Goal: Task Accomplishment & Management: Complete application form

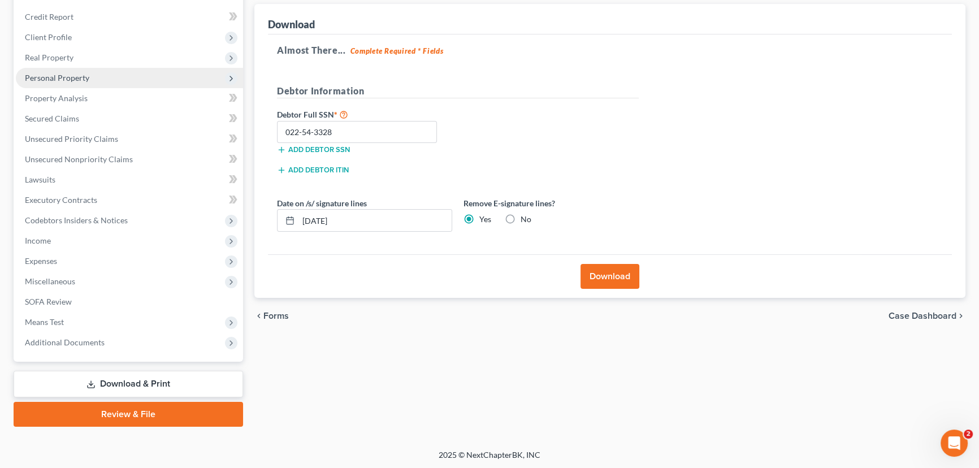
click at [57, 79] on span "Personal Property" at bounding box center [57, 78] width 64 height 10
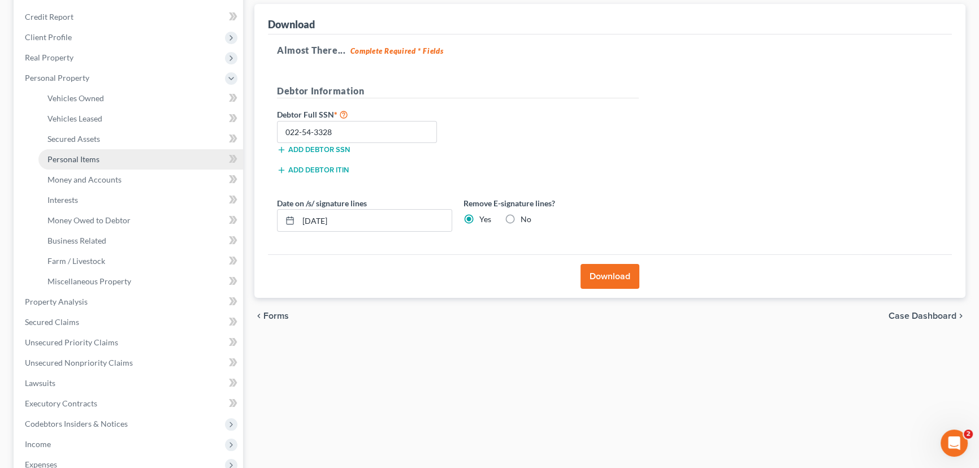
click at [68, 158] on span "Personal Items" at bounding box center [73, 159] width 52 height 10
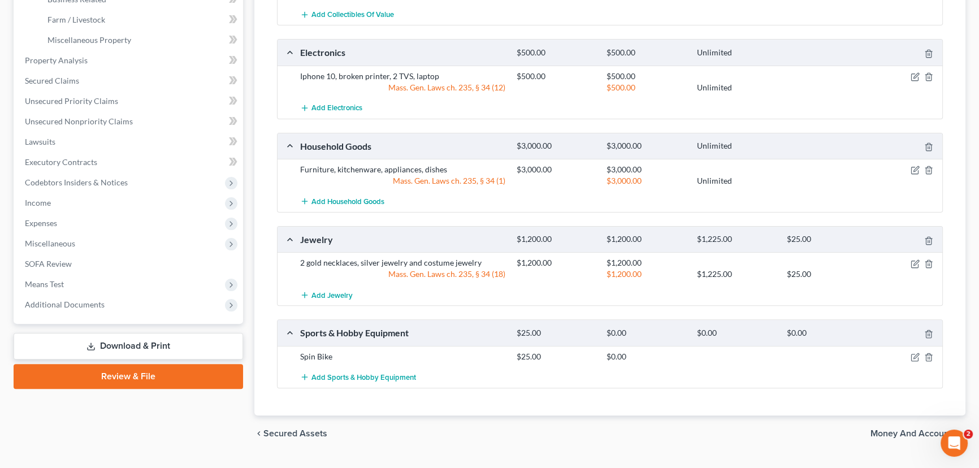
scroll to position [396, 0]
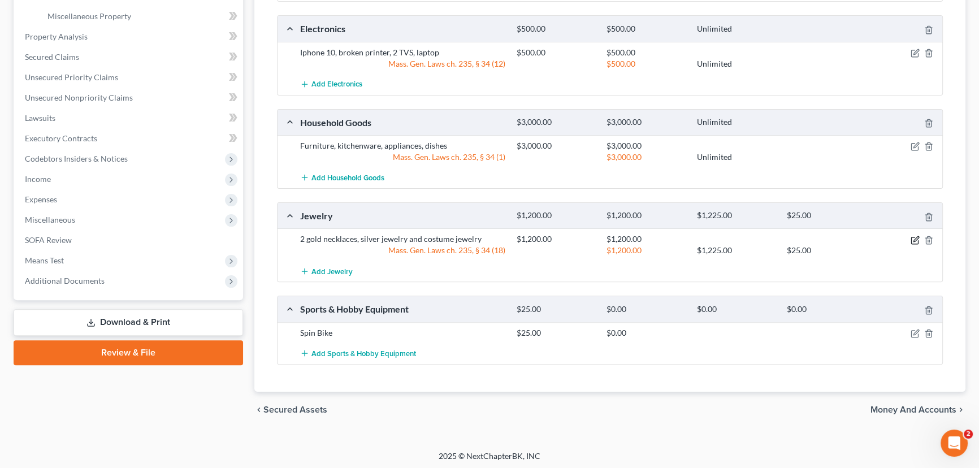
click at [914, 239] on icon "button" at bounding box center [915, 238] width 5 height 5
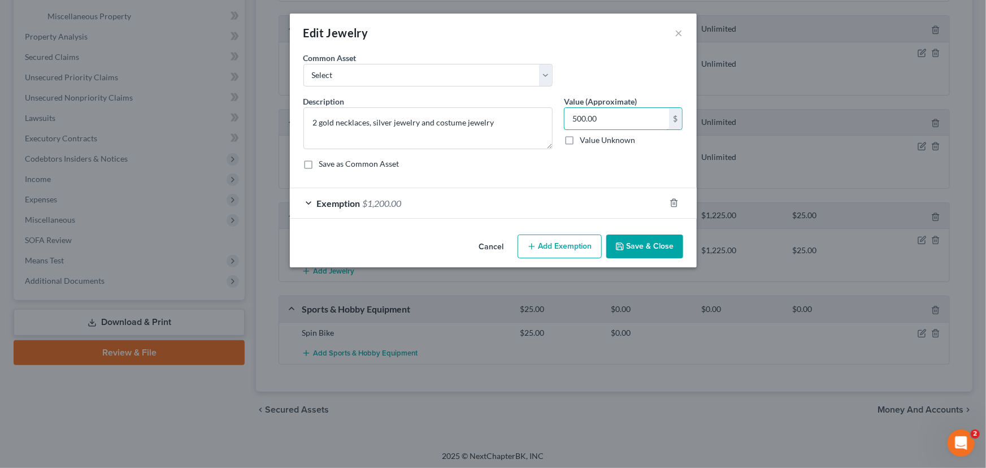
type input "500.00"
click at [308, 201] on div "Exemption $1,200.00" at bounding box center [477, 203] width 375 height 30
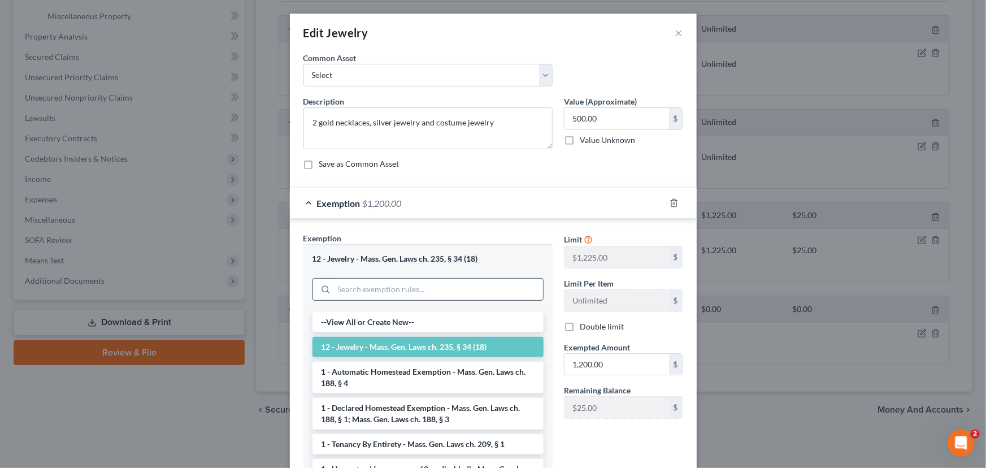
click at [365, 286] on input "search" at bounding box center [438, 289] width 209 height 21
type input "500.00"
click at [675, 34] on button "×" at bounding box center [679, 33] width 8 height 14
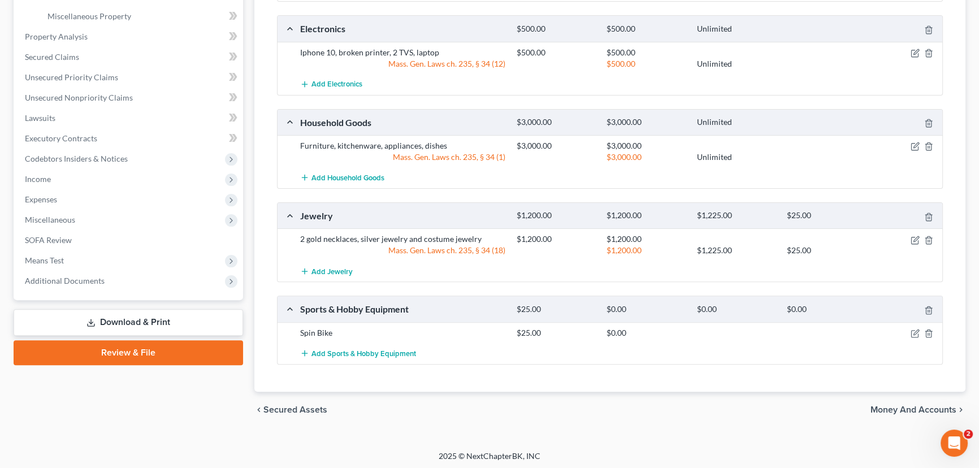
click at [140, 318] on link "Download & Print" at bounding box center [128, 322] width 229 height 27
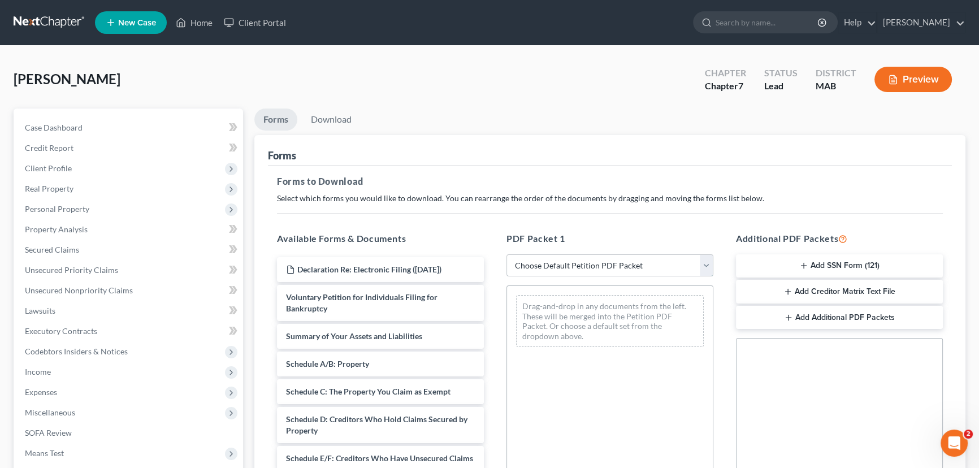
click at [706, 265] on select "Choose Default Petition PDF Packet Complete Bankruptcy Petition (all forms and …" at bounding box center [609, 265] width 207 height 23
select select "0"
click at [506, 254] on select "Choose Default Petition PDF Packet Complete Bankruptcy Petition (all forms and …" at bounding box center [609, 265] width 207 height 23
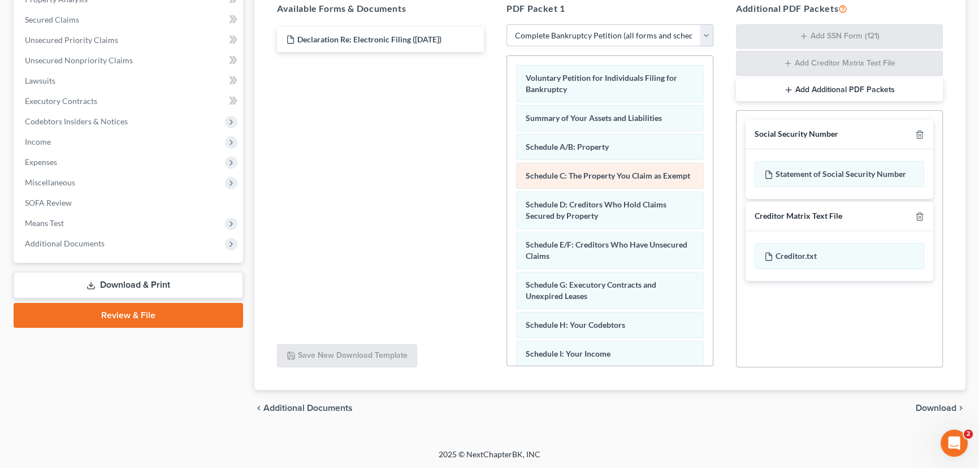
scroll to position [51, 0]
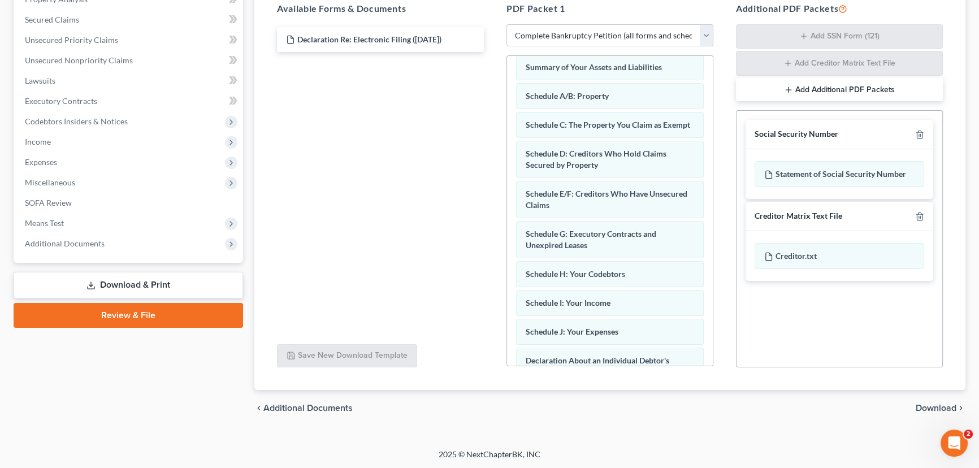
click at [927, 404] on span "Download" at bounding box center [936, 408] width 41 height 9
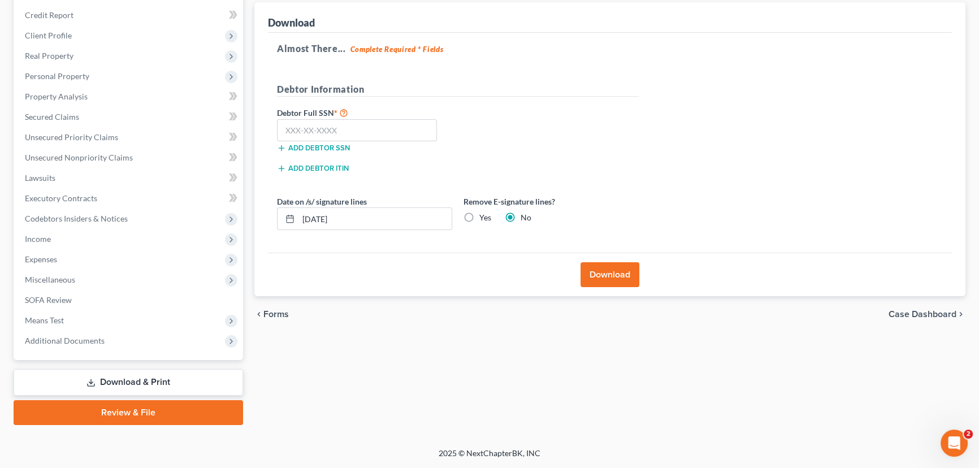
scroll to position [131, 0]
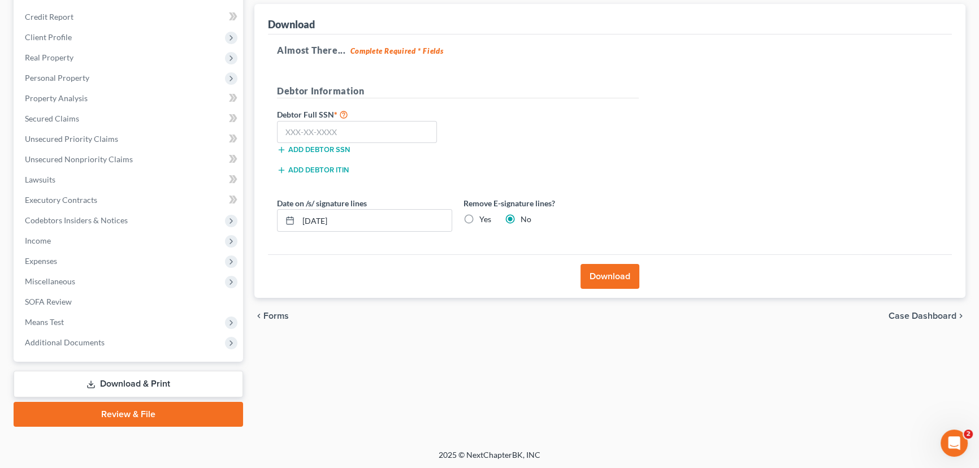
click at [479, 215] on label "Yes" at bounding box center [485, 219] width 12 height 11
click at [484, 215] on input "Yes" at bounding box center [487, 217] width 7 height 7
radio input "true"
radio input "false"
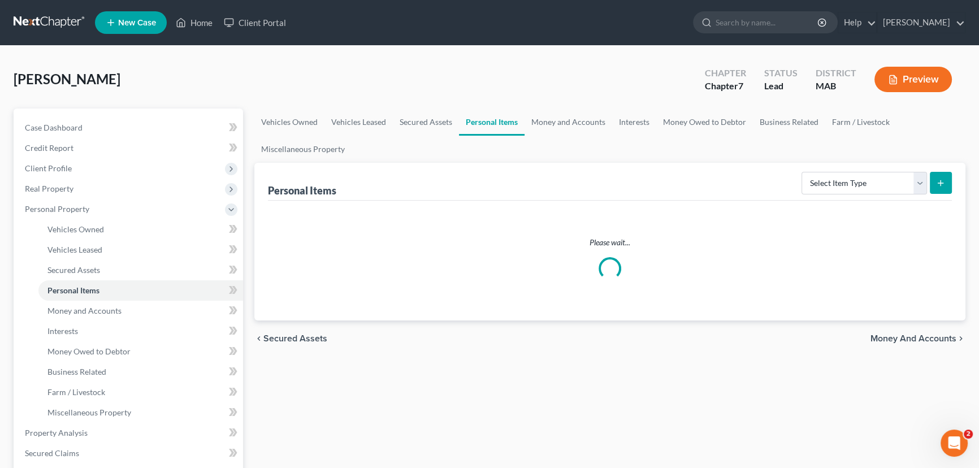
scroll to position [131, 0]
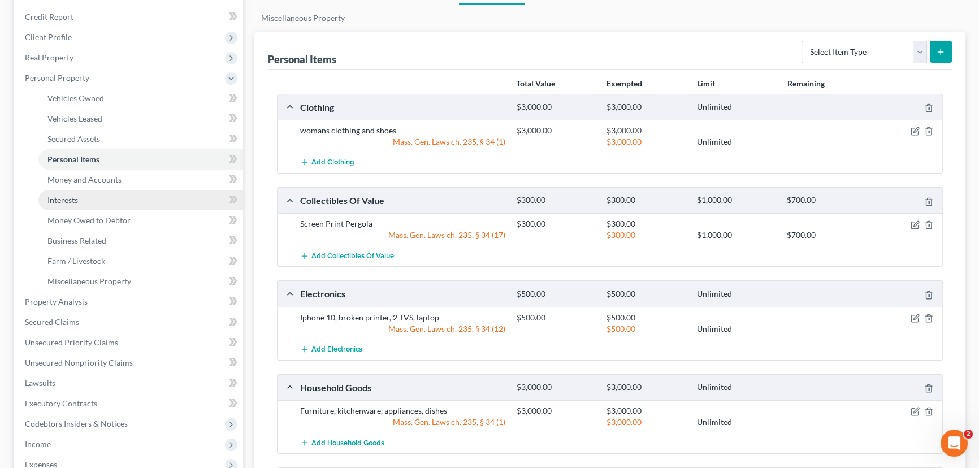
click at [62, 195] on span "Interests" at bounding box center [62, 200] width 31 height 10
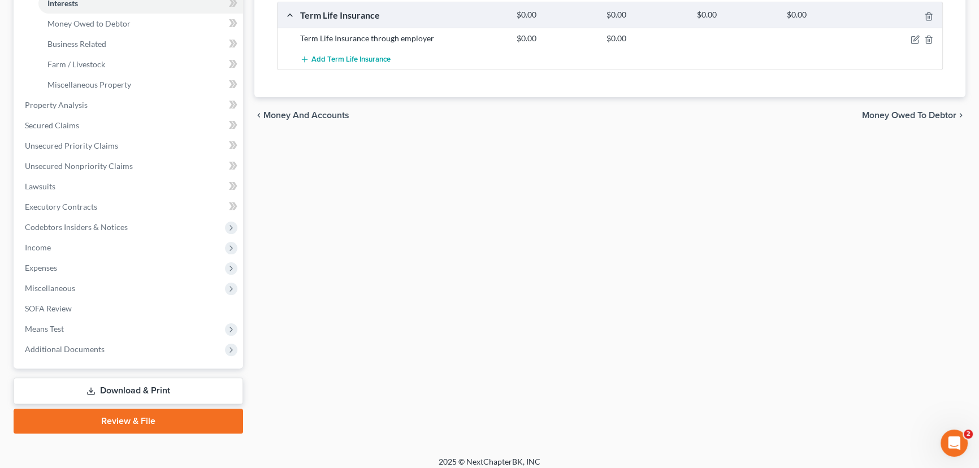
scroll to position [335, 0]
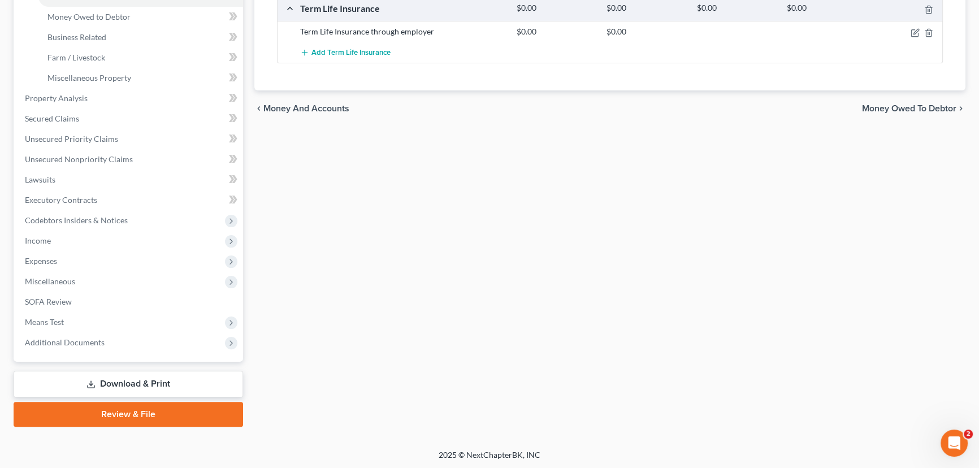
click at [120, 381] on link "Download & Print" at bounding box center [128, 384] width 229 height 27
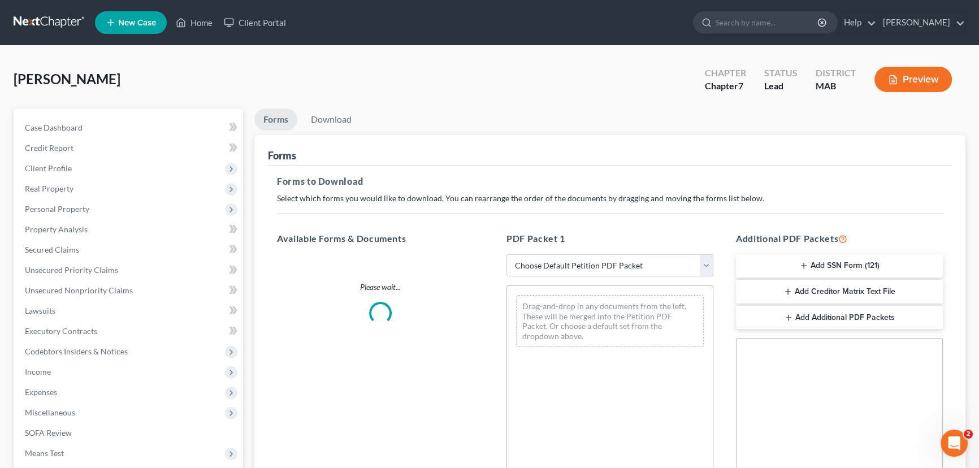
click at [705, 263] on select "Choose Default Petition PDF Packet Complete Bankruptcy Petition (all forms and …" at bounding box center [609, 265] width 207 height 23
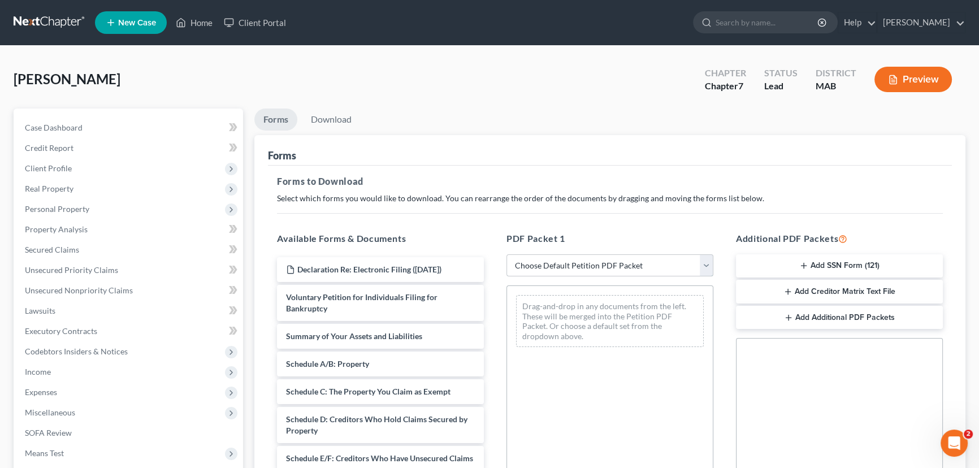
select select "0"
click at [506, 254] on select "Choose Default Petition PDF Packet Complete Bankruptcy Petition (all forms and …" at bounding box center [609, 265] width 207 height 23
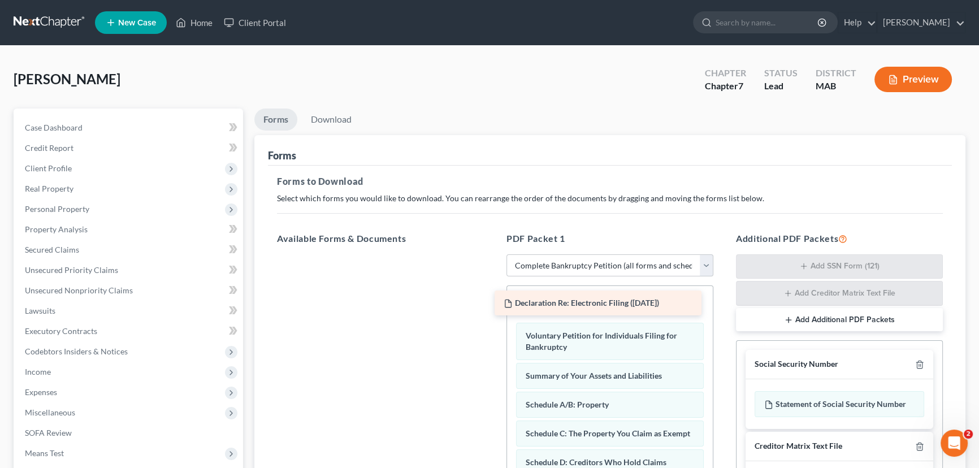
drag, startPoint x: 412, startPoint y: 269, endPoint x: 630, endPoint y: 303, distance: 220.3
click at [493, 254] on div "Declaration Re: Electronic Filing ([DATE]) Declaration Re: Electronic Filing ([…" at bounding box center [380, 254] width 225 height 0
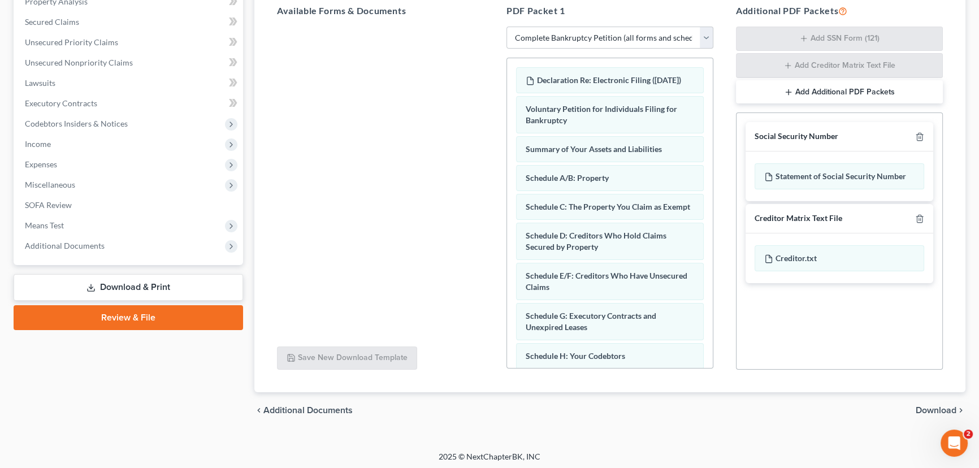
scroll to position [230, 0]
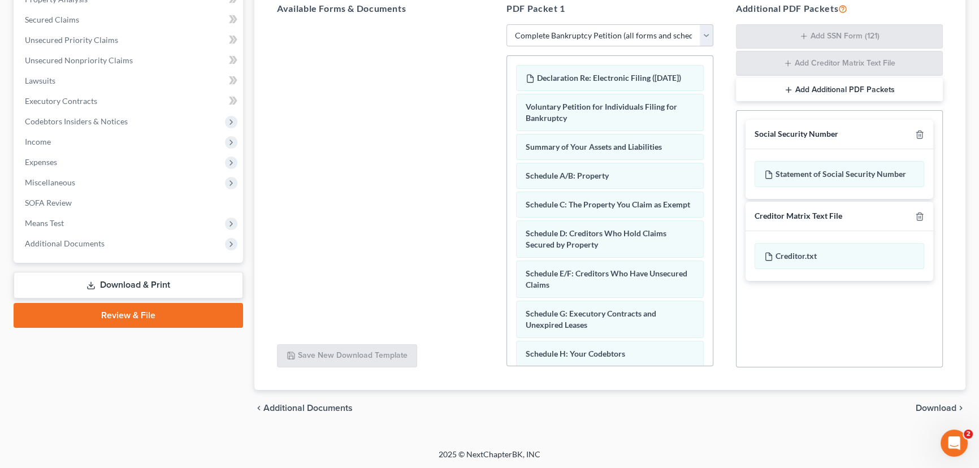
click at [935, 407] on span "Download" at bounding box center [936, 408] width 41 height 9
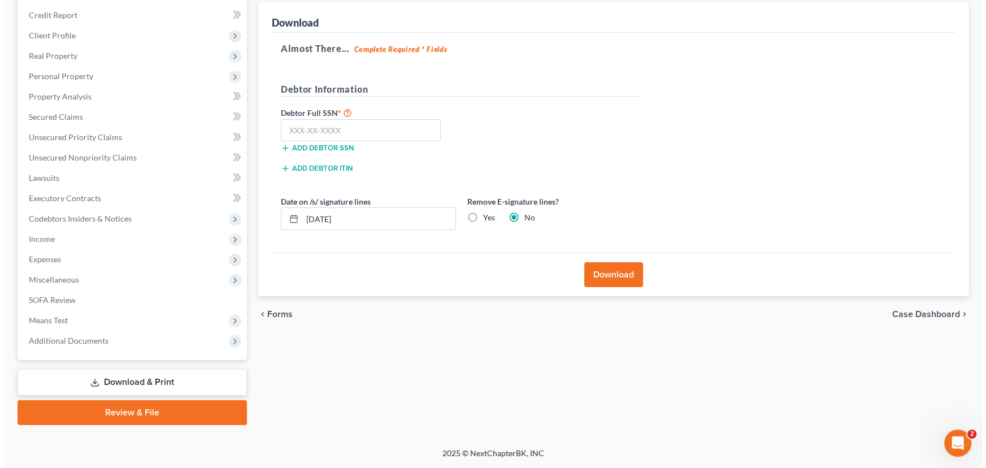
scroll to position [131, 0]
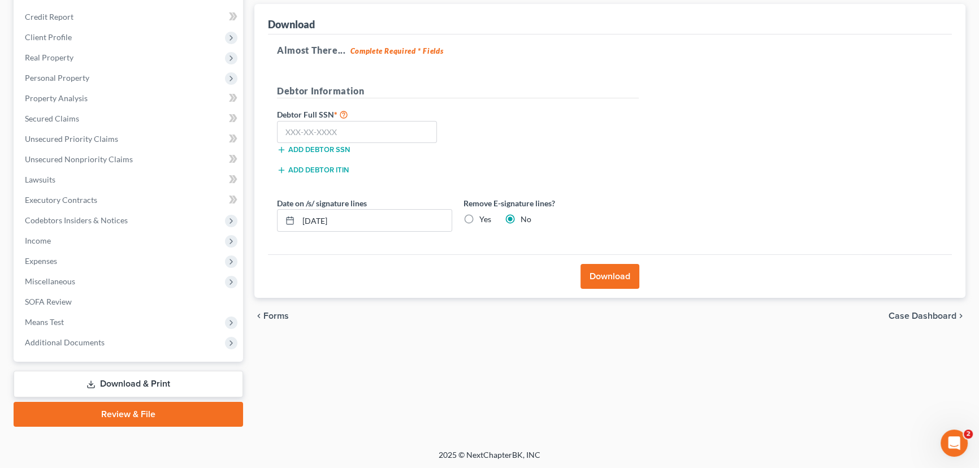
click at [479, 219] on label "Yes" at bounding box center [485, 219] width 12 height 11
click at [484, 219] on input "Yes" at bounding box center [487, 217] width 7 height 7
radio input "true"
radio input "false"
click at [614, 277] on button "Download" at bounding box center [609, 276] width 59 height 25
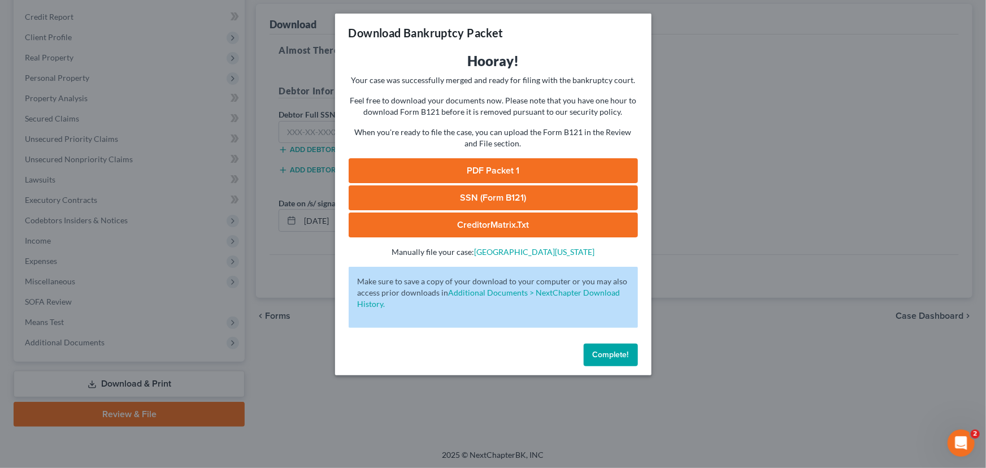
click at [485, 169] on link "PDF Packet 1" at bounding box center [493, 170] width 289 height 25
